Goal: Transaction & Acquisition: Purchase product/service

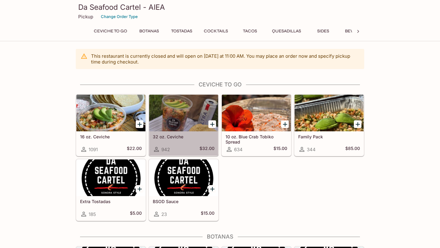
click at [176, 117] on div at bounding box center [183, 113] width 69 height 37
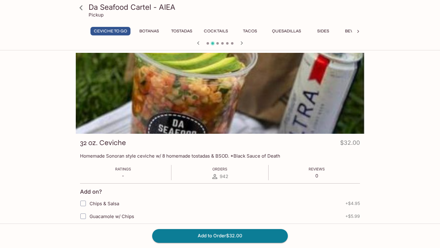
scroll to position [53, 0]
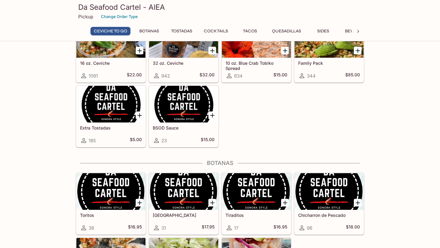
scroll to position [57, 0]
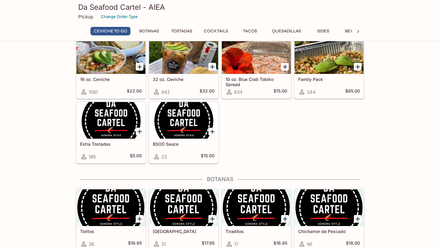
click at [248, 64] on div at bounding box center [256, 55] width 69 height 37
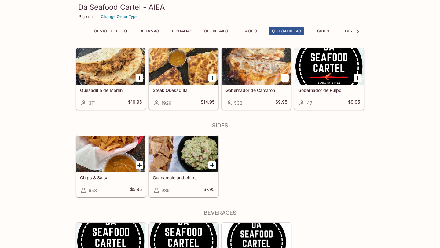
scroll to position [867, 0]
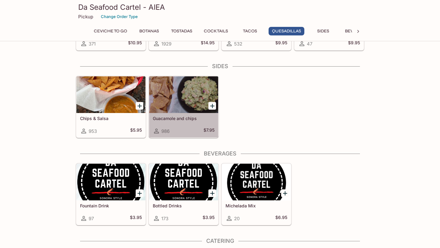
click at [181, 102] on div at bounding box center [183, 94] width 69 height 37
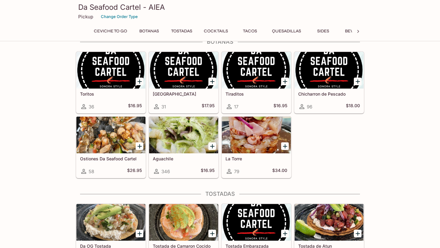
scroll to position [193, 0]
